Goal: Information Seeking & Learning: Learn about a topic

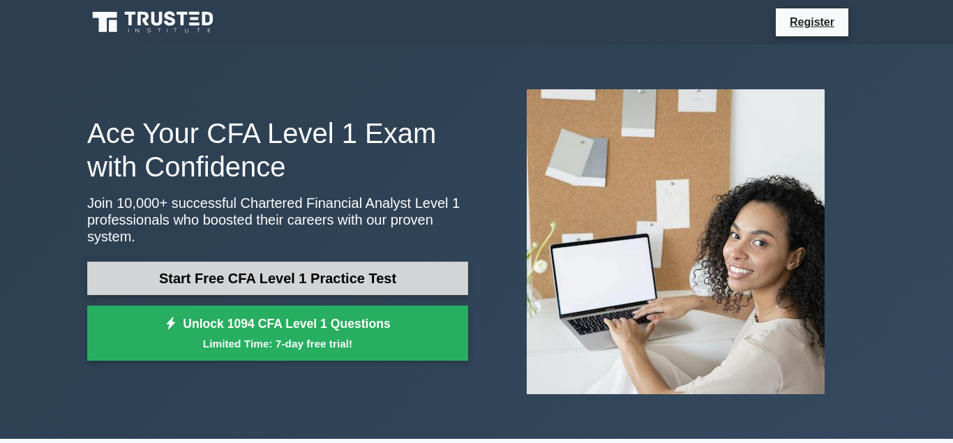
click at [251, 262] on link "Start Free CFA Level 1 Practice Test" at bounding box center [277, 279] width 381 height 34
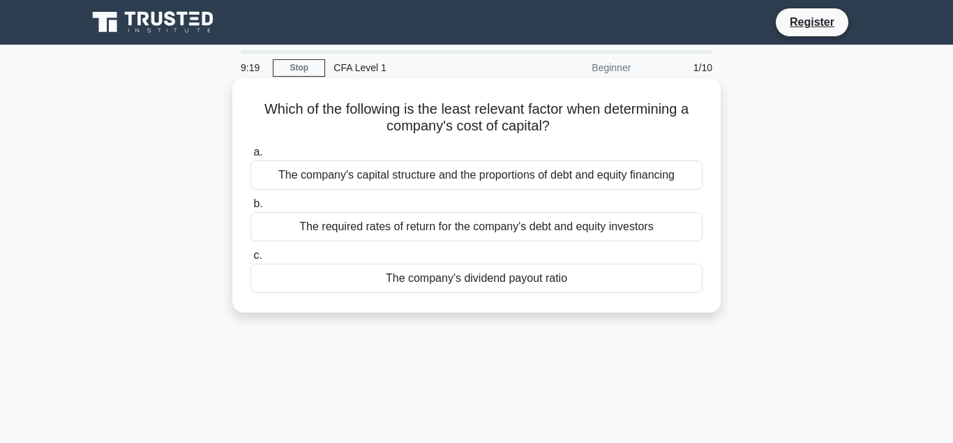
click at [524, 188] on div "The company's capital structure and the proportions of debt and equity financing" at bounding box center [477, 175] width 452 height 29
click at [251, 157] on input "a. The company's capital structure and the proportions of debt and equity finan…" at bounding box center [251, 152] width 0 height 9
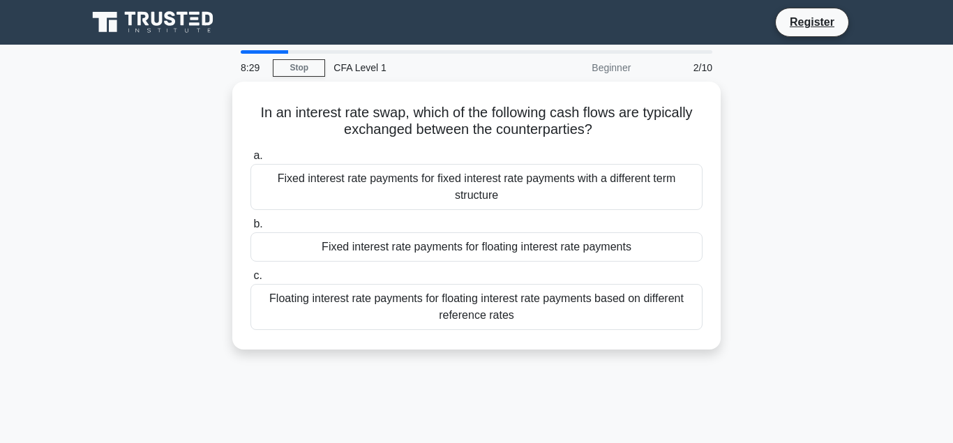
click at [524, 188] on div "Fixed interest rate payments for fixed interest rate payments with a different …" at bounding box center [477, 187] width 452 height 46
click at [251, 161] on input "a. Fixed interest rate payments for fixed interest rate payments with a differe…" at bounding box center [251, 155] width 0 height 9
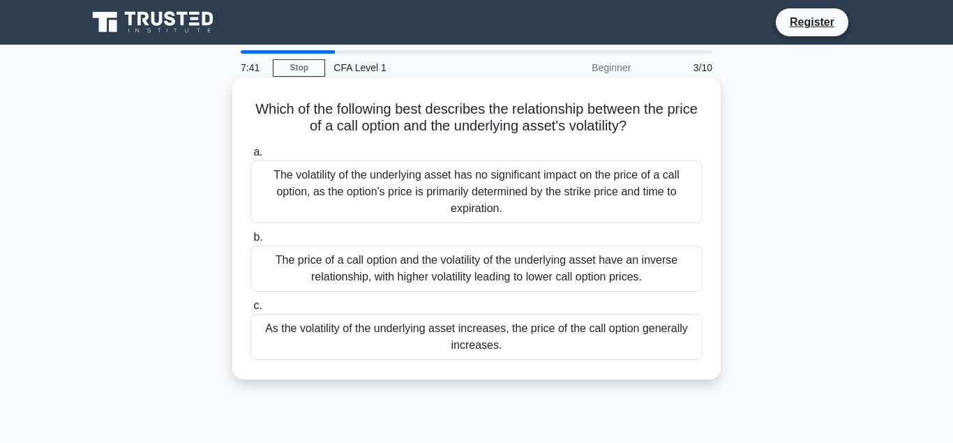
click at [468, 350] on div "As the volatility of the underlying asset increases, the price of the call opti…" at bounding box center [477, 337] width 452 height 46
click at [251, 311] on input "c. As the volatility of the underlying asset increases, the price of the call o…" at bounding box center [251, 306] width 0 height 9
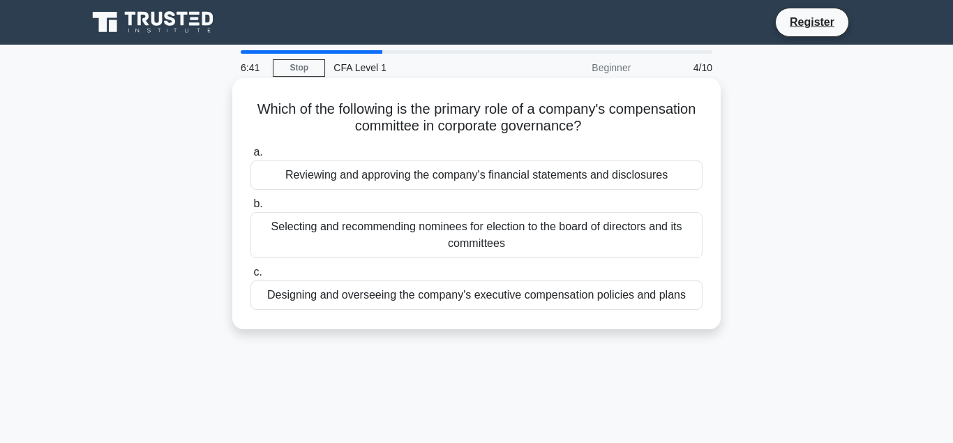
click at [470, 306] on div "Designing and overseeing the company's executive compensation policies and plans" at bounding box center [477, 295] width 452 height 29
click at [251, 277] on input "c. Designing and overseeing the company's executive compensation policies and p…" at bounding box center [251, 272] width 0 height 9
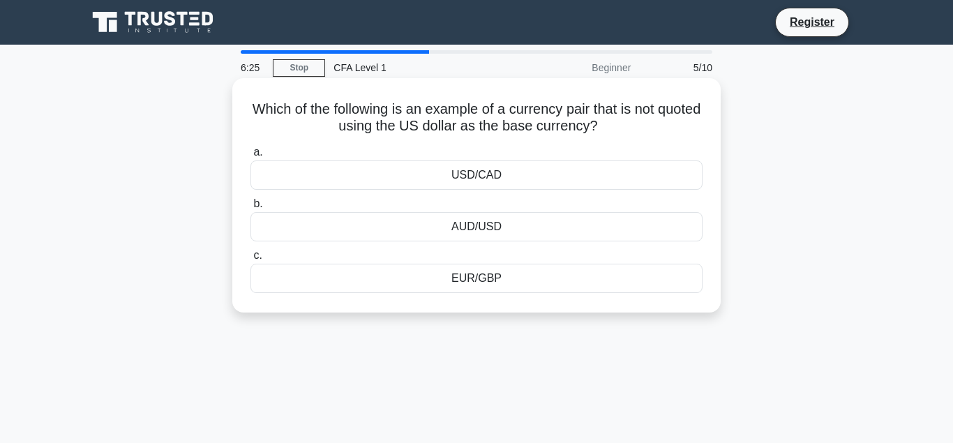
click at [473, 276] on div "EUR/GBP" at bounding box center [477, 278] width 452 height 29
click at [251, 260] on input "c. EUR/GBP" at bounding box center [251, 255] width 0 height 9
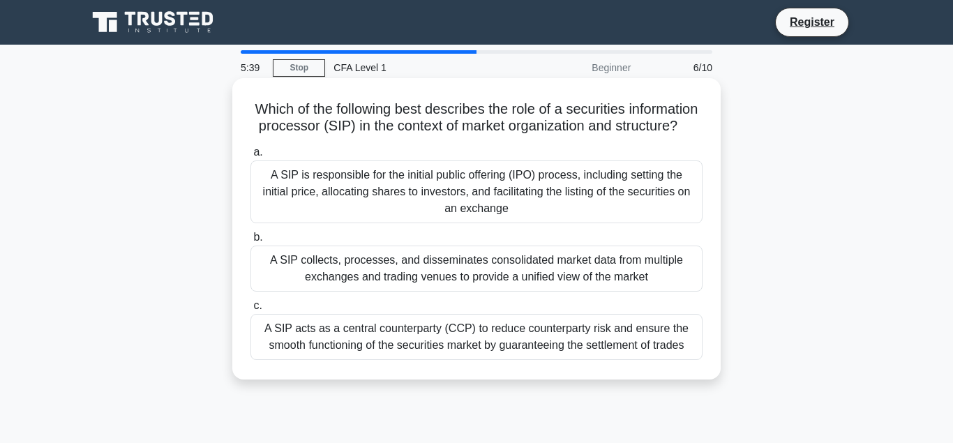
click at [561, 348] on div "A SIP acts as a central counterparty (CCP) to reduce counterparty risk and ensu…" at bounding box center [477, 337] width 452 height 46
click at [251, 311] on input "c. A SIP acts as a central counterparty (CCP) to reduce counterparty risk and e…" at bounding box center [251, 306] width 0 height 9
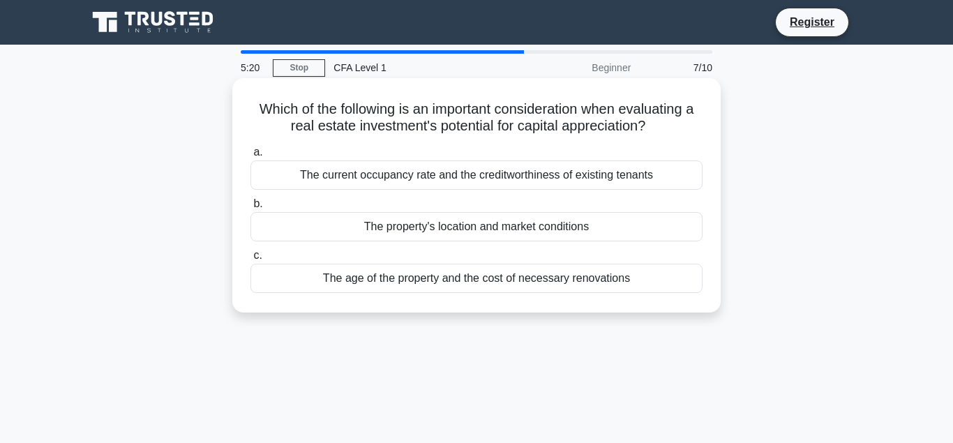
click at [484, 235] on div "The property's location and market conditions" at bounding box center [477, 226] width 452 height 29
click at [251, 209] on input "b. The property's location and market conditions" at bounding box center [251, 204] width 0 height 9
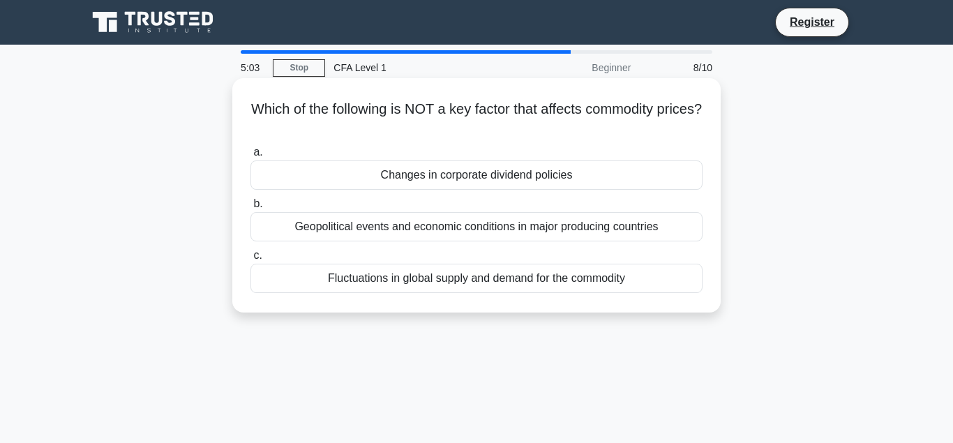
click at [489, 179] on div "Changes in corporate dividend policies" at bounding box center [477, 175] width 452 height 29
click at [251, 157] on input "a. Changes in corporate dividend policies" at bounding box center [251, 152] width 0 height 9
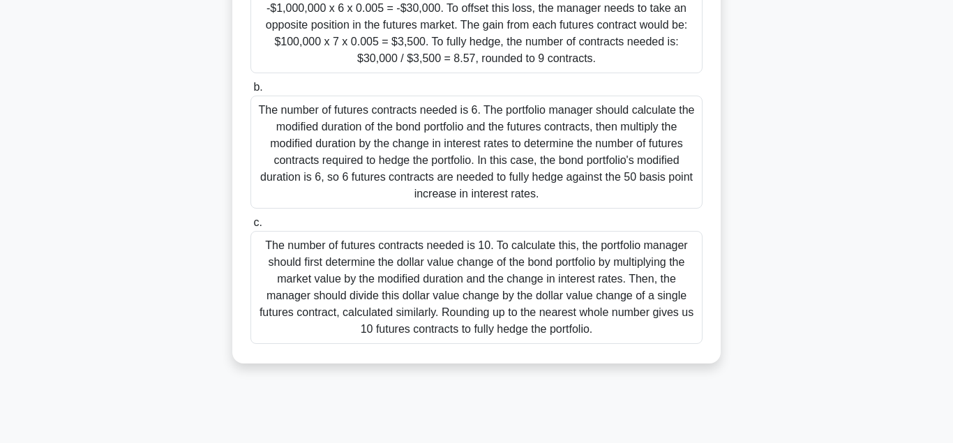
scroll to position [311, 0]
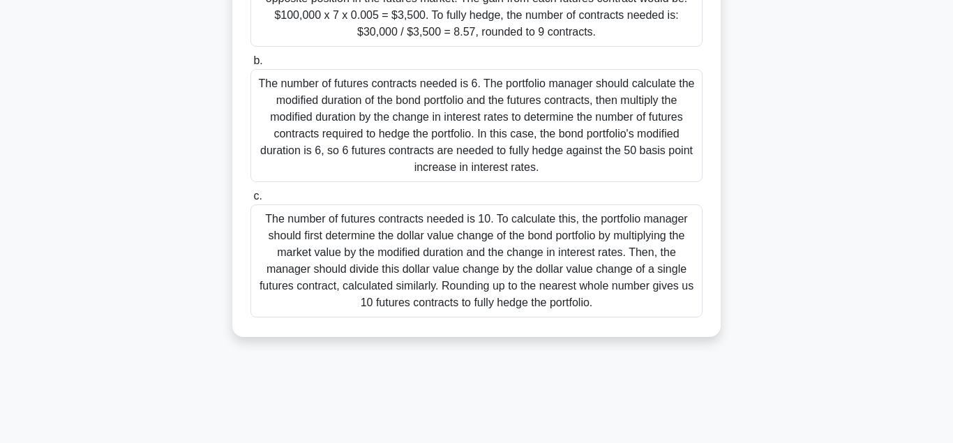
click at [554, 266] on div "The number of futures contracts needed is 10. To calculate this, the portfolio …" at bounding box center [477, 261] width 452 height 113
click at [251, 201] on input "c. The number of futures contracts needed is 10. To calculate this, the portfol…" at bounding box center [251, 196] width 0 height 9
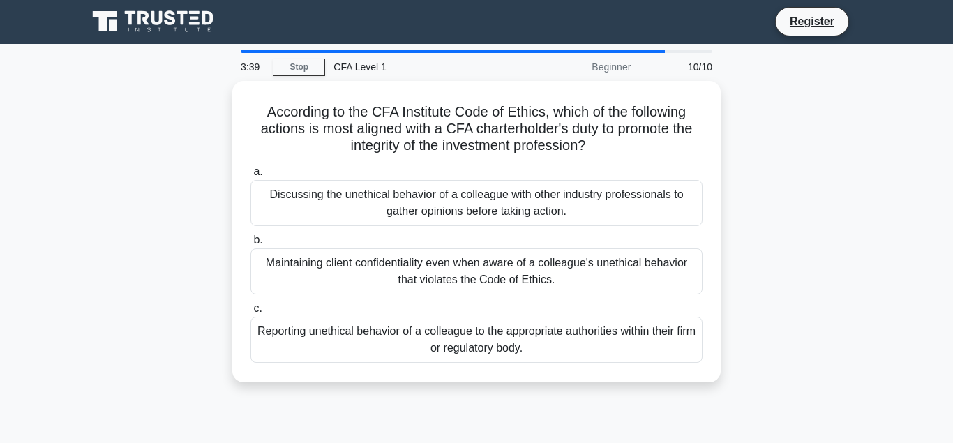
scroll to position [0, 0]
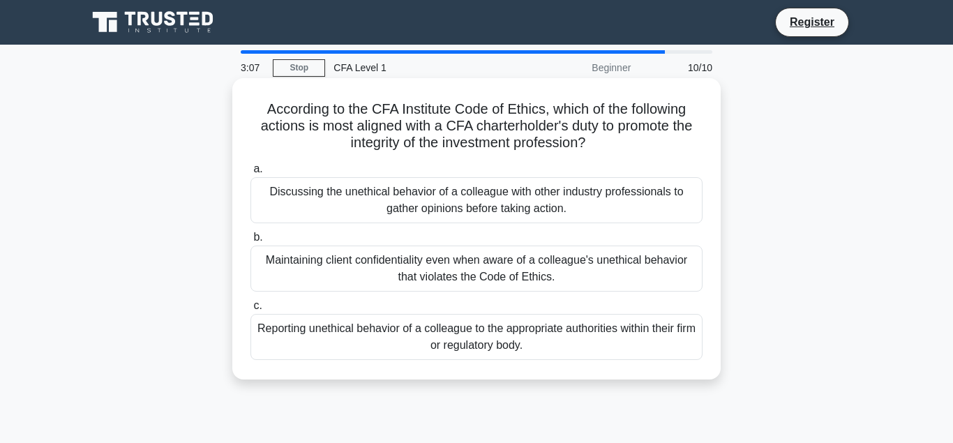
click at [554, 343] on div "Reporting unethical behavior of a colleague to the appropriate authorities with…" at bounding box center [477, 337] width 452 height 46
click at [251, 311] on input "c. Reporting unethical behavior of a colleague to the appropriate authorities w…" at bounding box center [251, 306] width 0 height 9
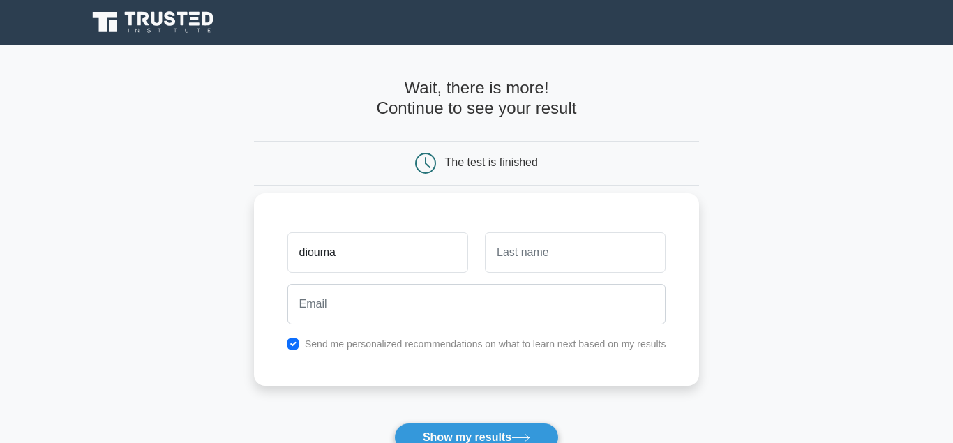
type input "diouma"
click at [535, 264] on input "text" at bounding box center [575, 252] width 181 height 40
type input "diouf"
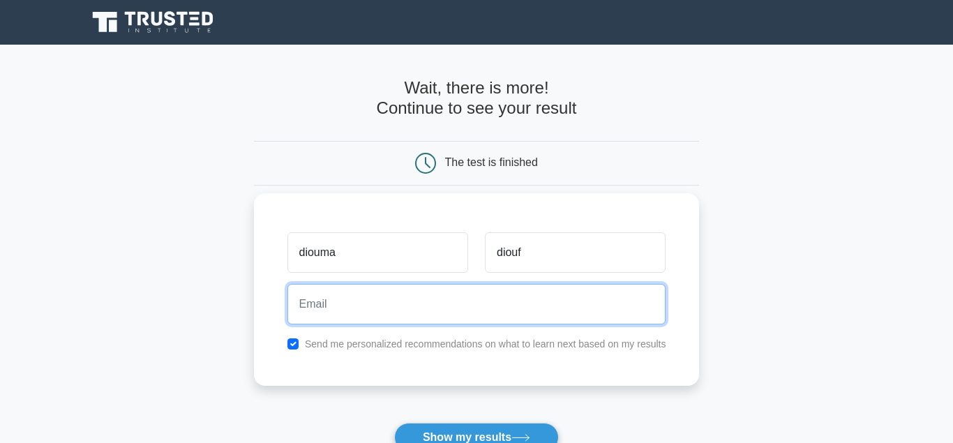
click at [426, 304] on input "email" at bounding box center [477, 304] width 379 height 40
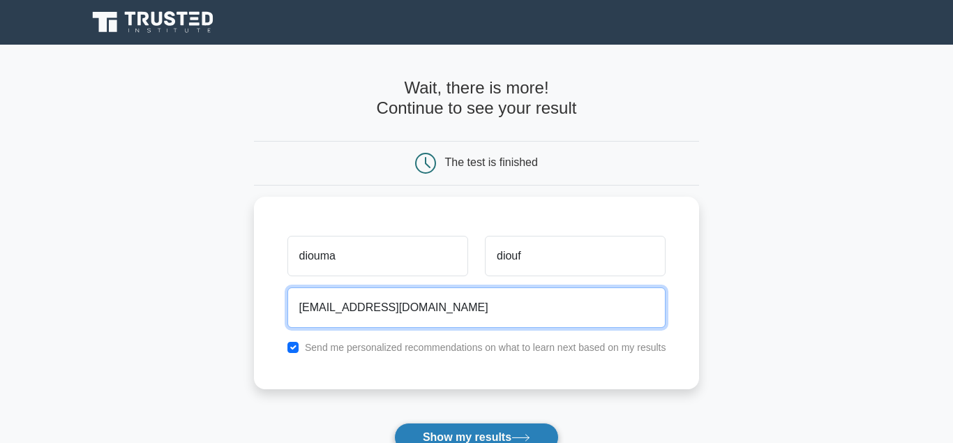
type input "dioumadiouf1986@gmail.com"
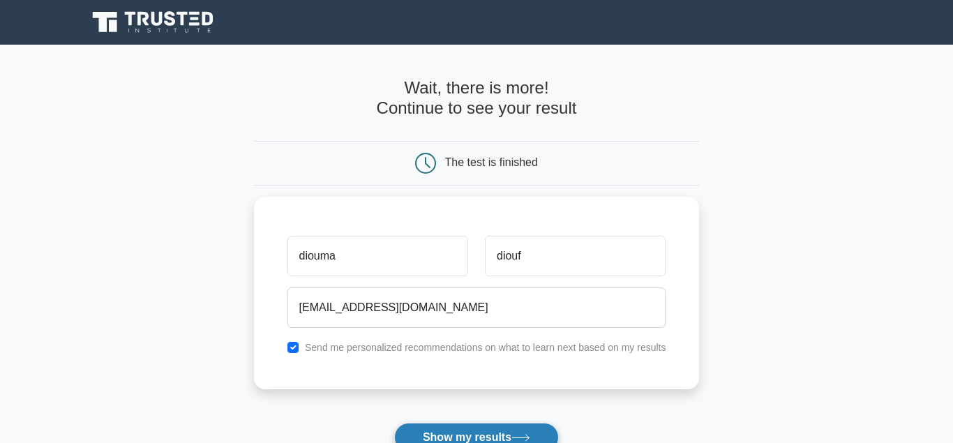
click at [472, 431] on button "Show my results" at bounding box center [476, 437] width 165 height 29
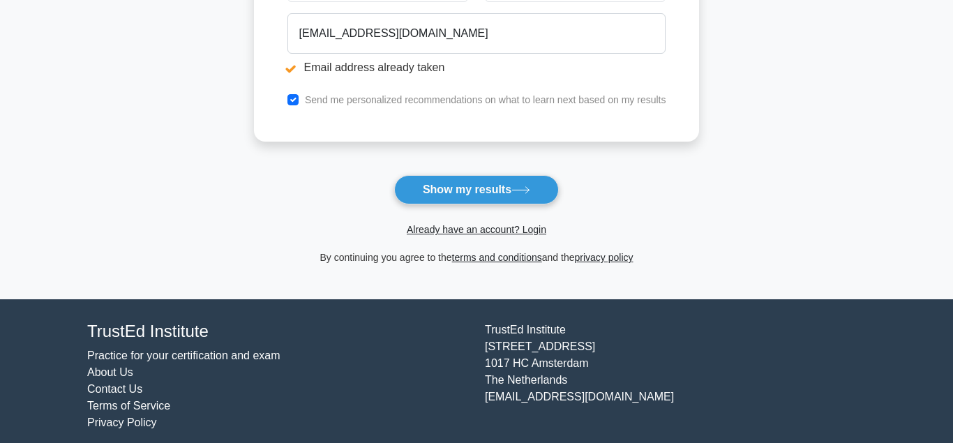
scroll to position [337, 0]
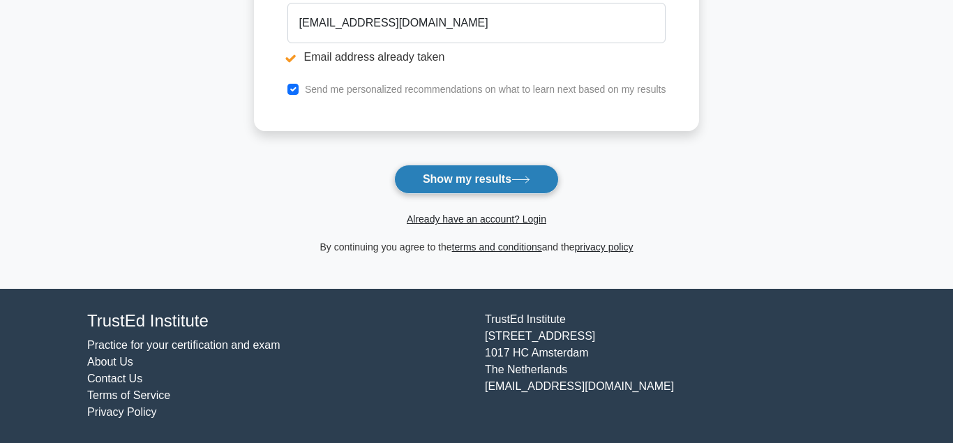
click at [503, 186] on button "Show my results" at bounding box center [476, 179] width 165 height 29
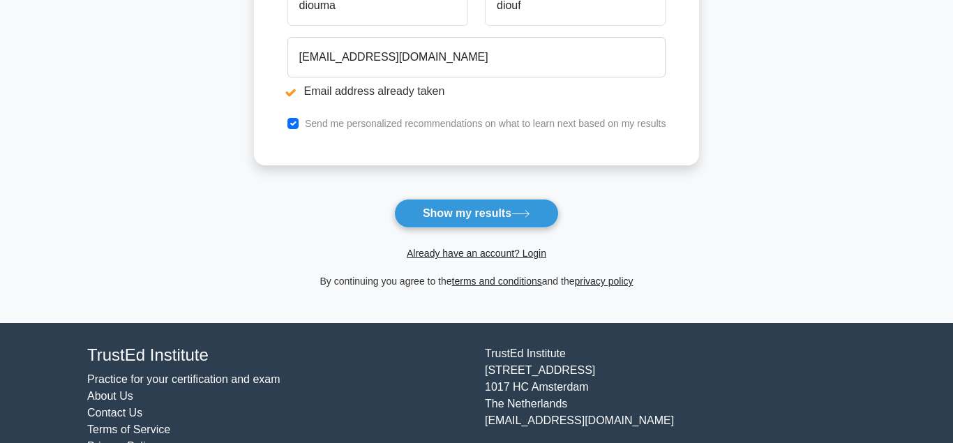
scroll to position [337, 0]
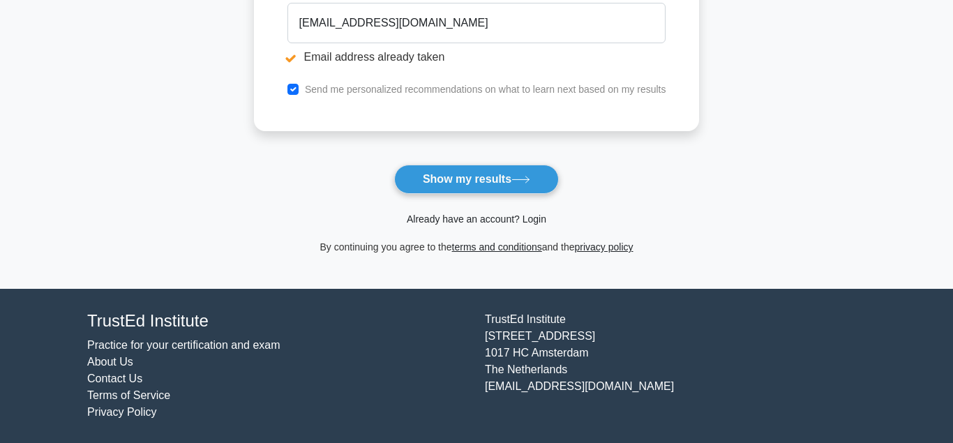
click at [479, 221] on link "Already have an account? Login" at bounding box center [477, 219] width 140 height 11
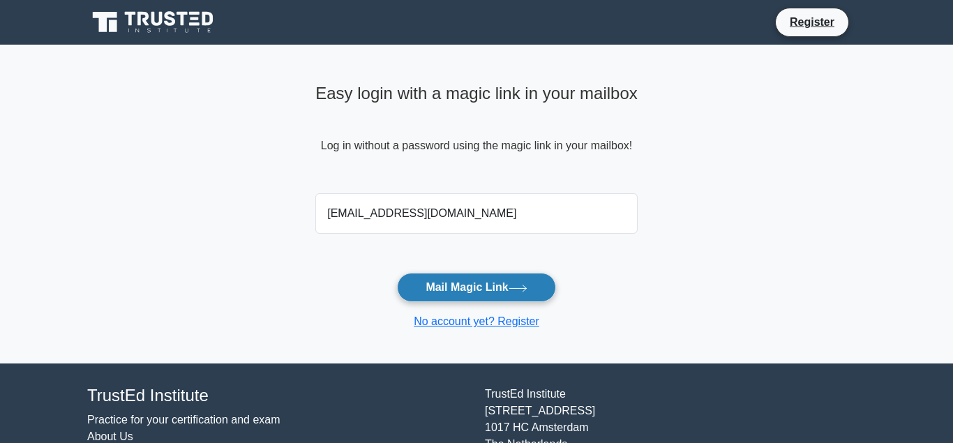
type input "dioumadiouf1986@gmail.com"
click at [454, 289] on button "Mail Magic Link" at bounding box center [476, 287] width 158 height 29
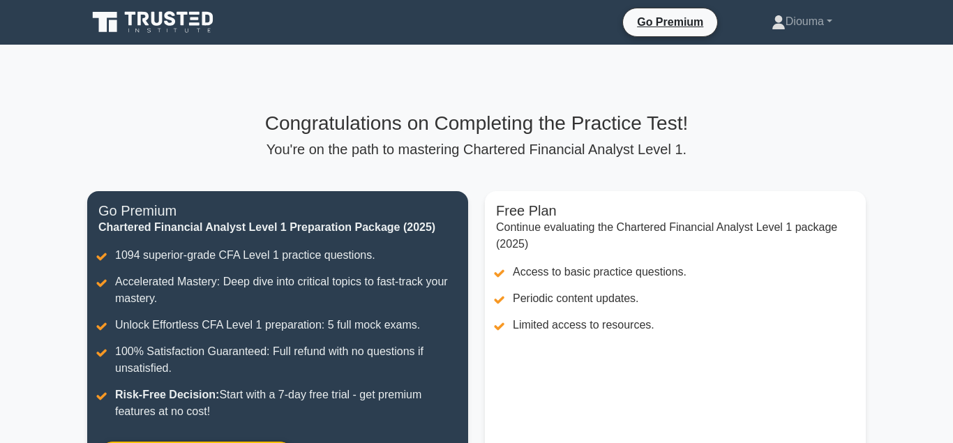
scroll to position [288, 0]
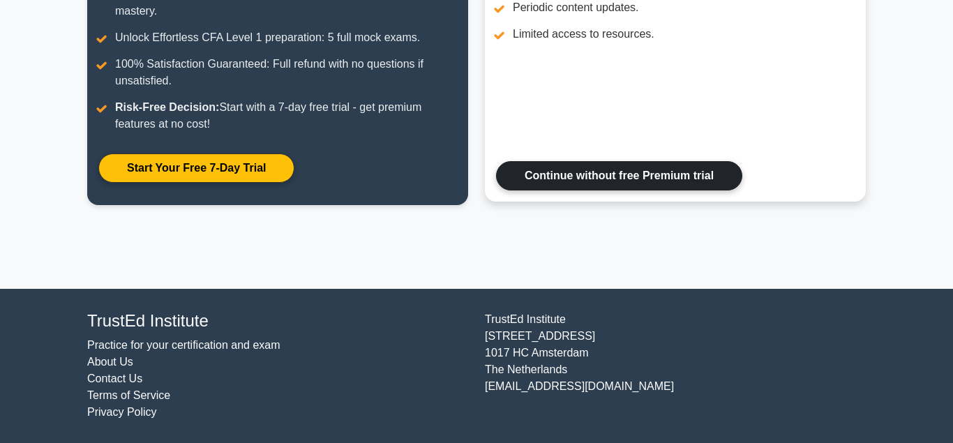
click at [574, 184] on link "Continue without free Premium trial" at bounding box center [619, 175] width 246 height 29
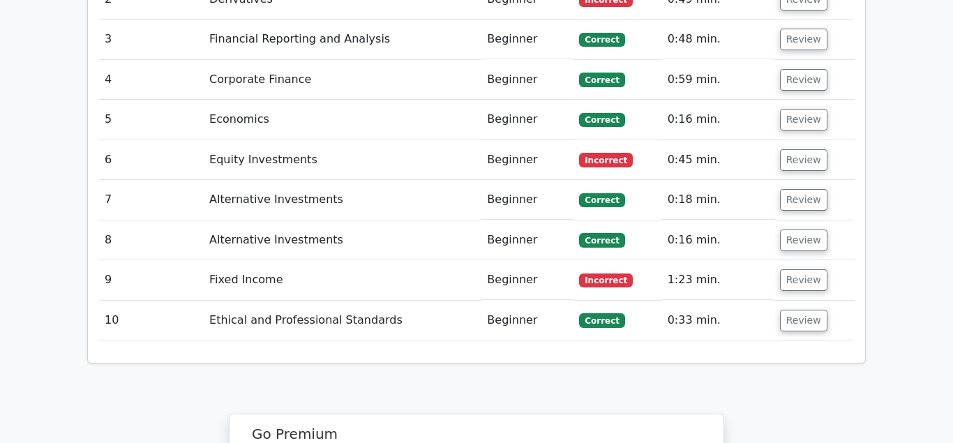
scroll to position [1966, 0]
